Goal: Navigation & Orientation: Find specific page/section

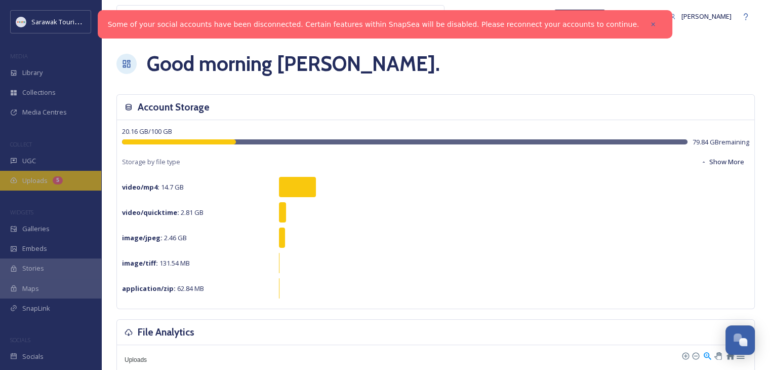
click at [48, 182] on div "Uploads 5" at bounding box center [50, 181] width 101 height 20
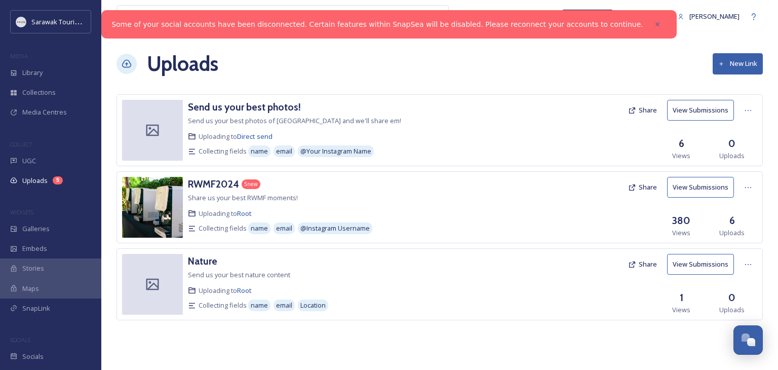
click at [295, 188] on div "RWMF2024 5 new" at bounding box center [347, 184] width 318 height 15
click at [218, 183] on h3 "RWMF2024" at bounding box center [213, 184] width 51 height 12
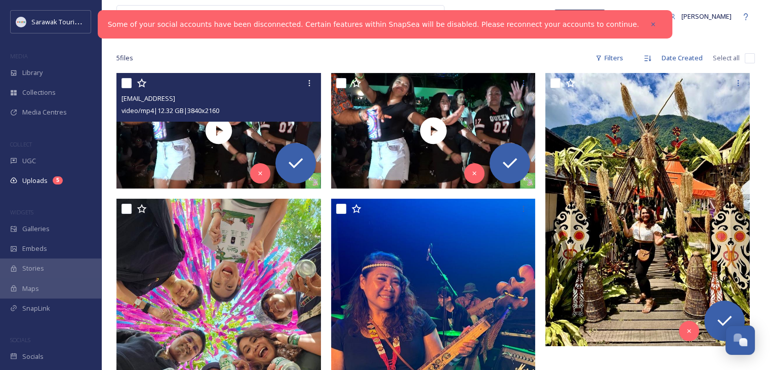
scroll to position [252, 0]
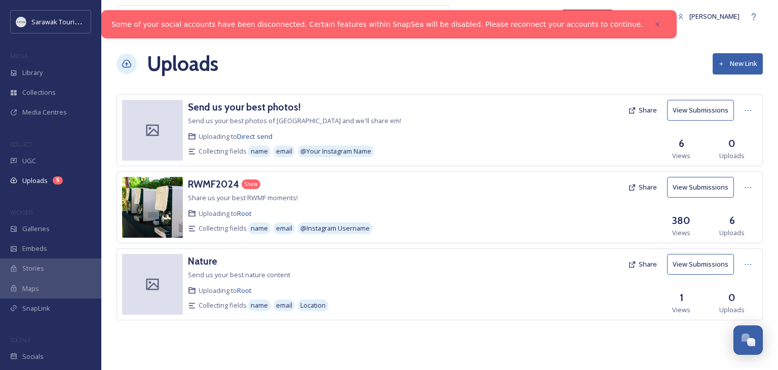
click at [589, 25] on link "Some of your social accounts have been disconnected. Certain features within Sn…" at bounding box center [377, 24] width 532 height 11
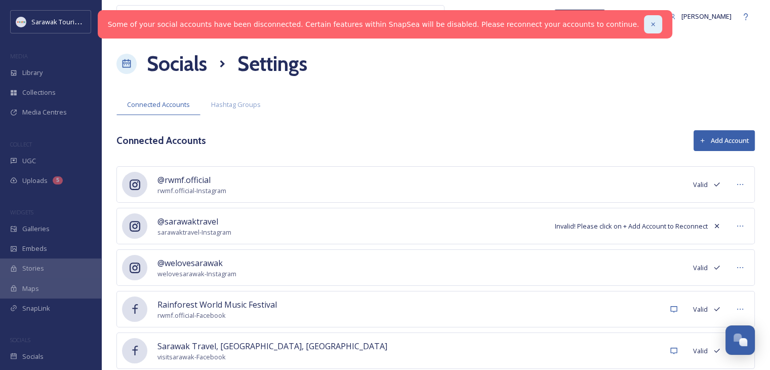
click at [644, 24] on div at bounding box center [653, 24] width 18 height 18
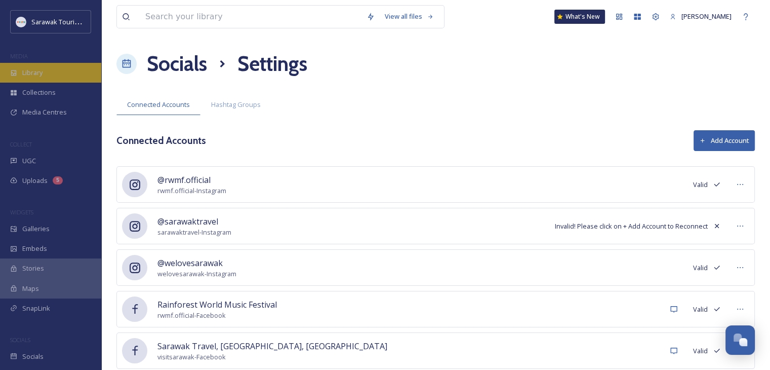
click at [49, 70] on div "Library" at bounding box center [50, 73] width 101 height 20
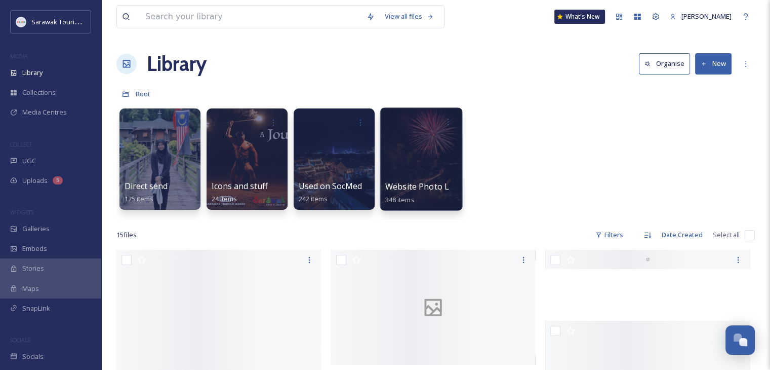
click at [450, 182] on span "Website Photo Library" at bounding box center [428, 186] width 87 height 11
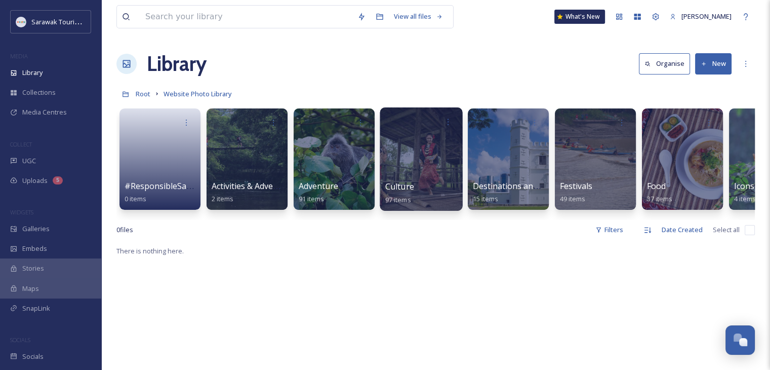
click at [453, 173] on div at bounding box center [421, 158] width 83 height 103
